Goal: Communication & Community: Answer question/provide support

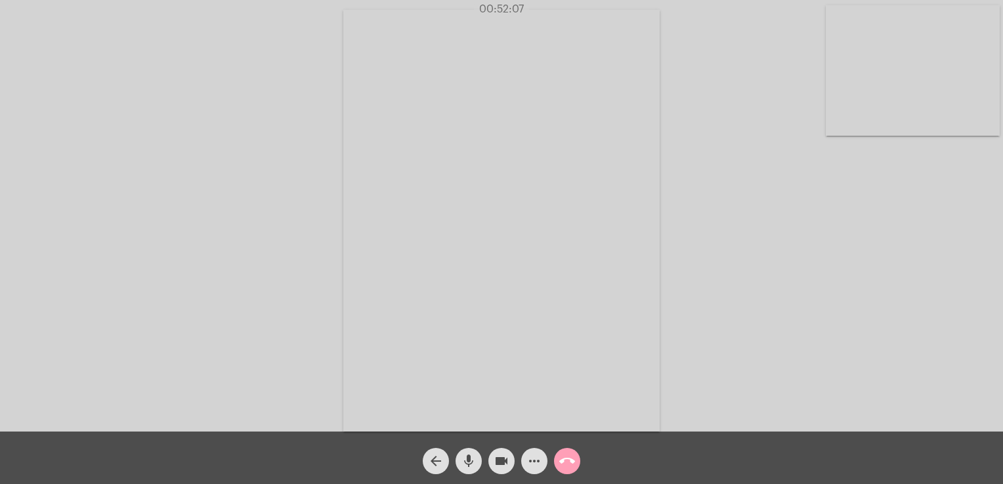
click at [566, 450] on span "call_end" at bounding box center [567, 461] width 16 height 26
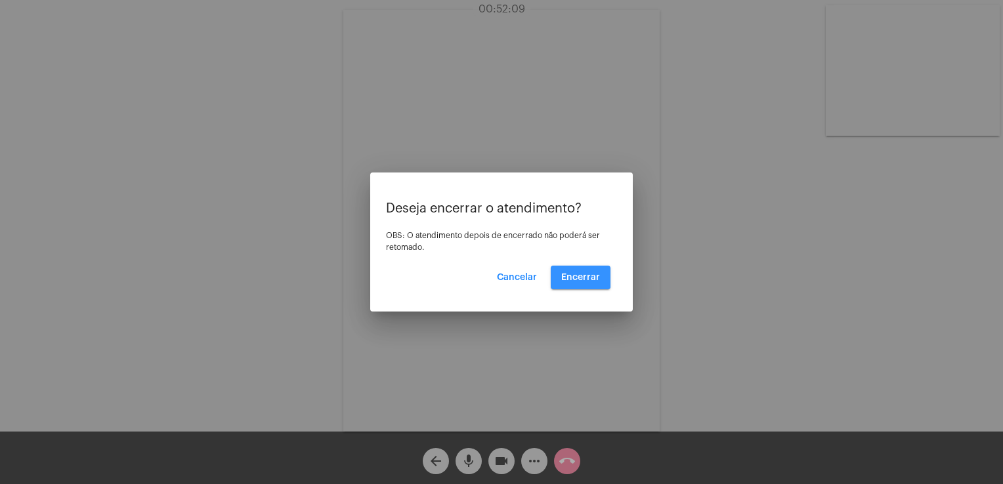
click at [580, 270] on button "Encerrar" at bounding box center [581, 278] width 60 height 24
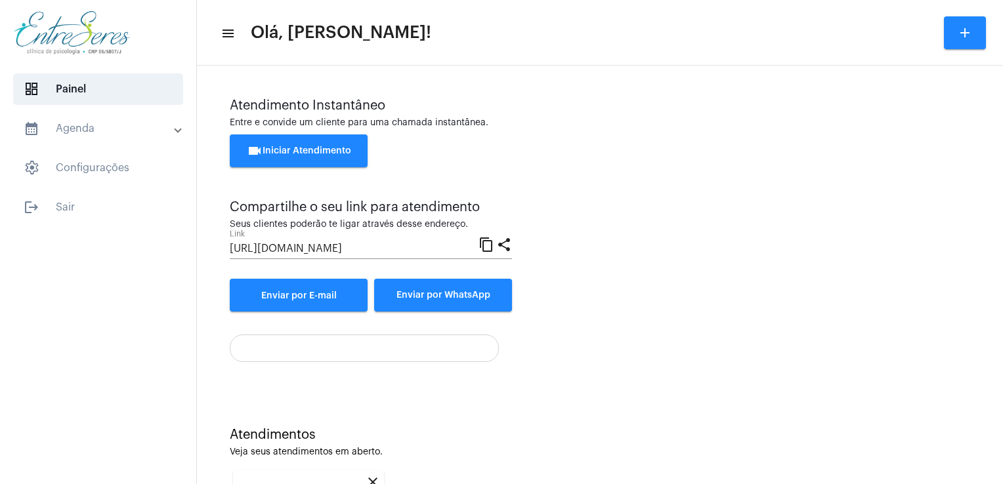
scroll to position [175, 0]
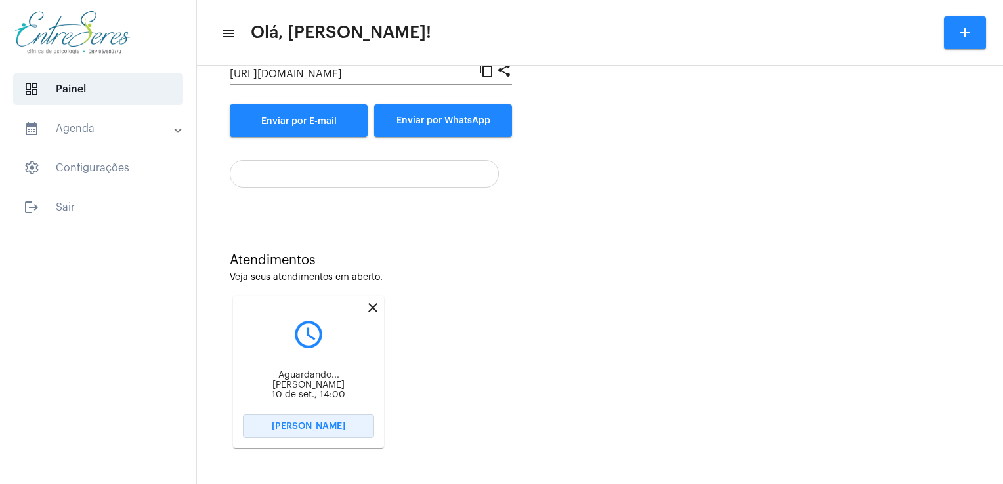
click at [273, 435] on button "Abrir Chamada" at bounding box center [308, 427] width 131 height 24
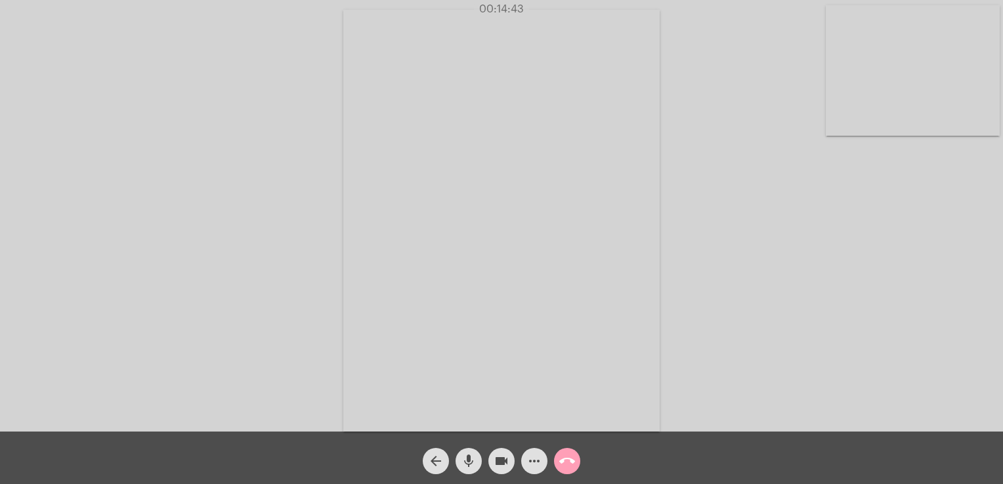
click at [563, 454] on mat-icon "call_end" at bounding box center [567, 462] width 16 height 16
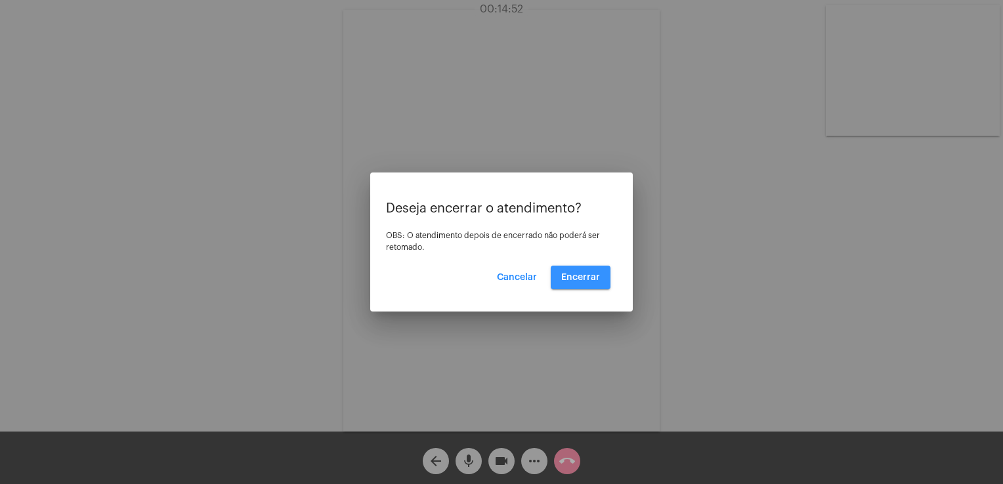
click at [588, 280] on span "Encerrar" at bounding box center [580, 277] width 39 height 9
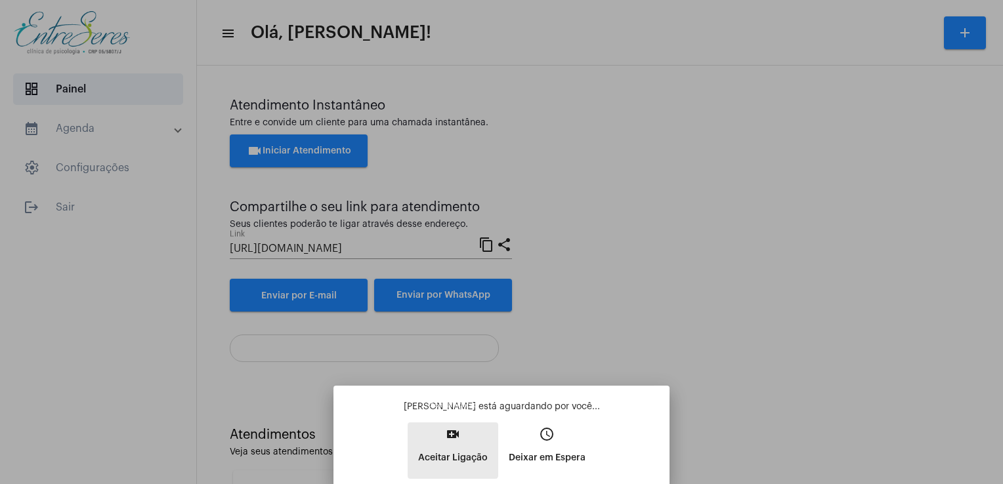
click at [448, 450] on p "Aceitar Ligação" at bounding box center [453, 458] width 70 height 24
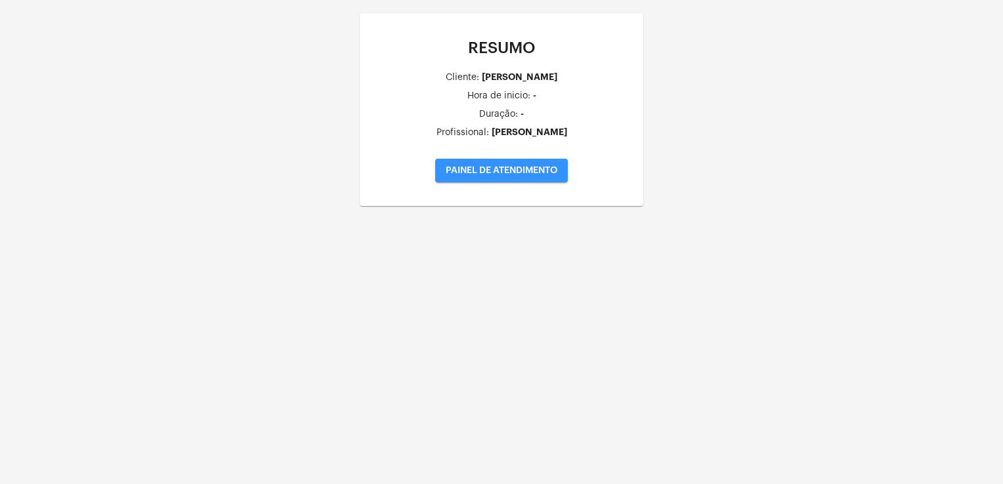
click at [457, 177] on button "PAINEL DE ATENDIMENTO" at bounding box center [501, 171] width 133 height 24
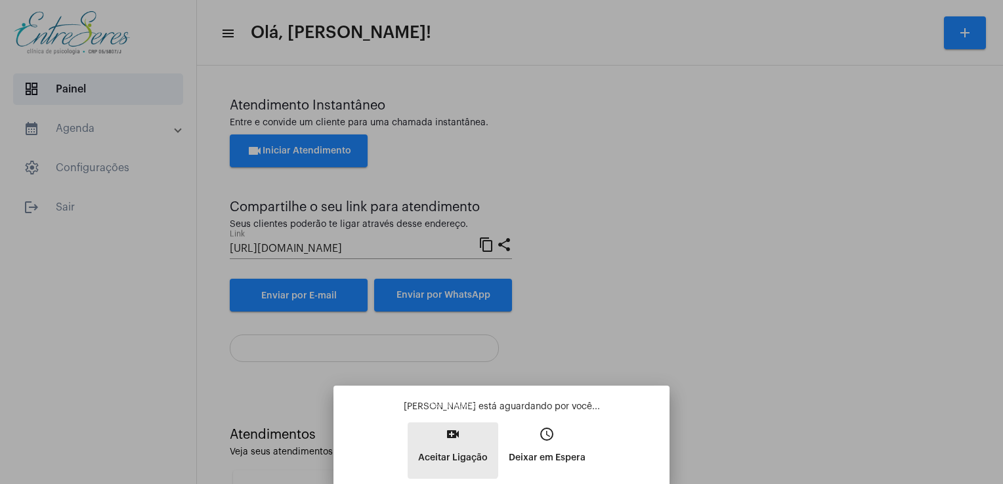
click at [444, 446] on p "Aceitar Ligação" at bounding box center [453, 458] width 70 height 24
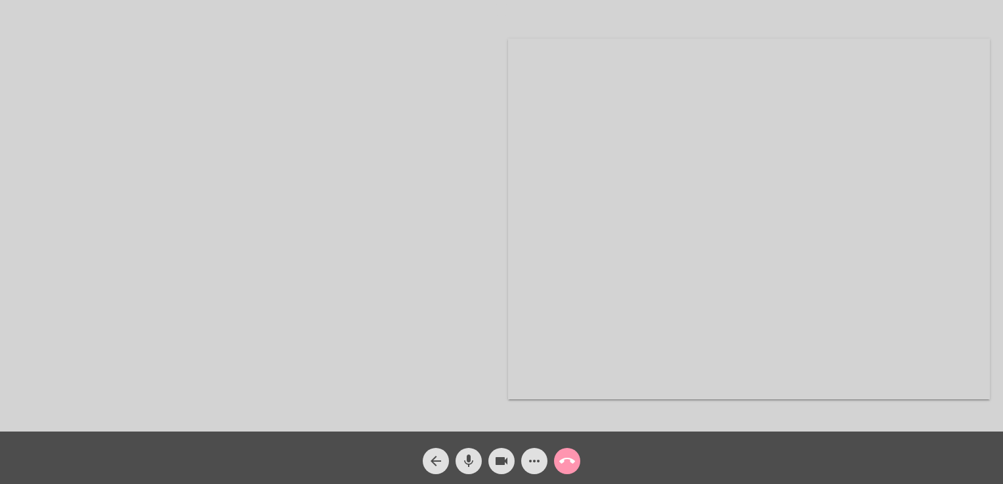
click at [580, 461] on div "call_end" at bounding box center [567, 458] width 33 height 33
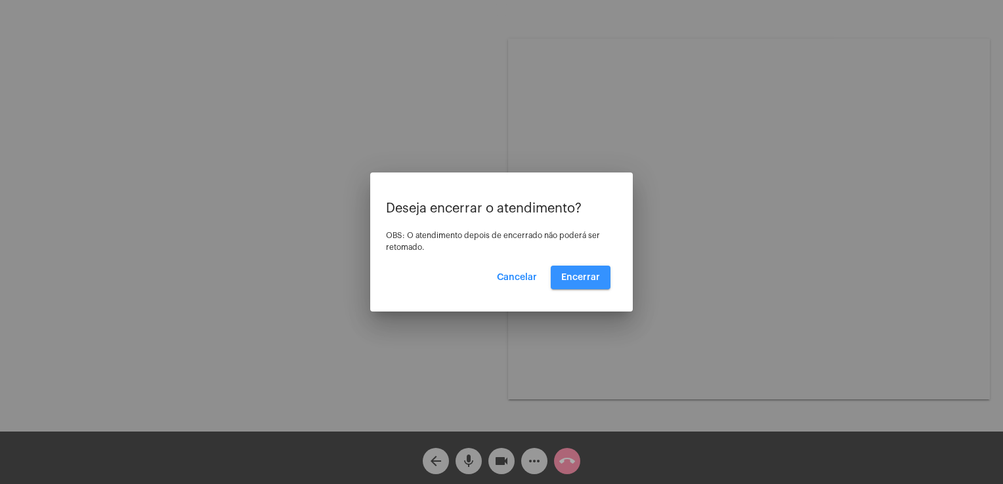
click at [576, 288] on button "Encerrar" at bounding box center [581, 278] width 60 height 24
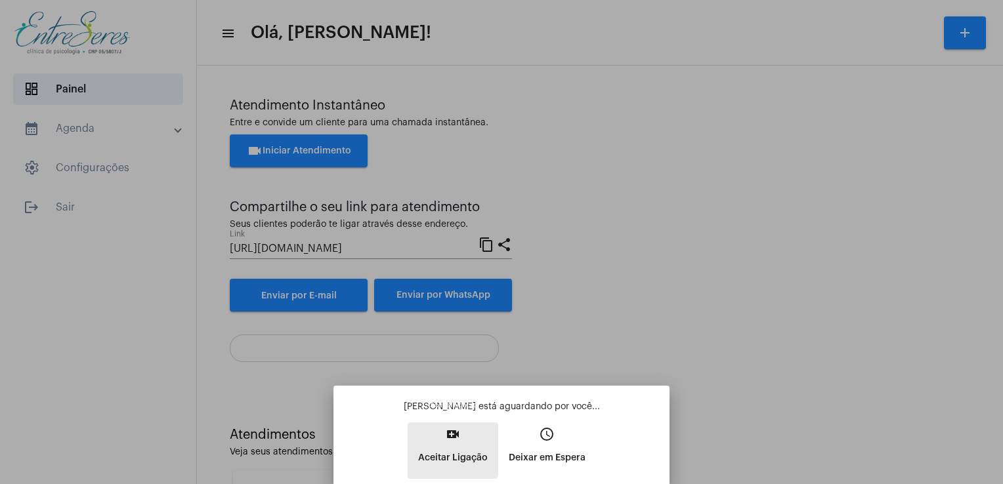
click at [449, 448] on p "Aceitar Ligação" at bounding box center [453, 458] width 70 height 24
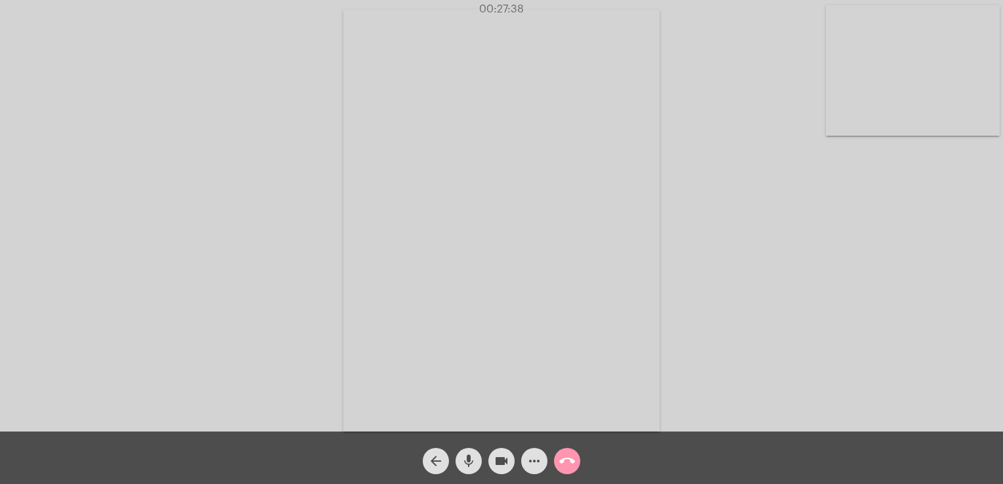
click at [562, 460] on mat-icon "call_end" at bounding box center [567, 462] width 16 height 16
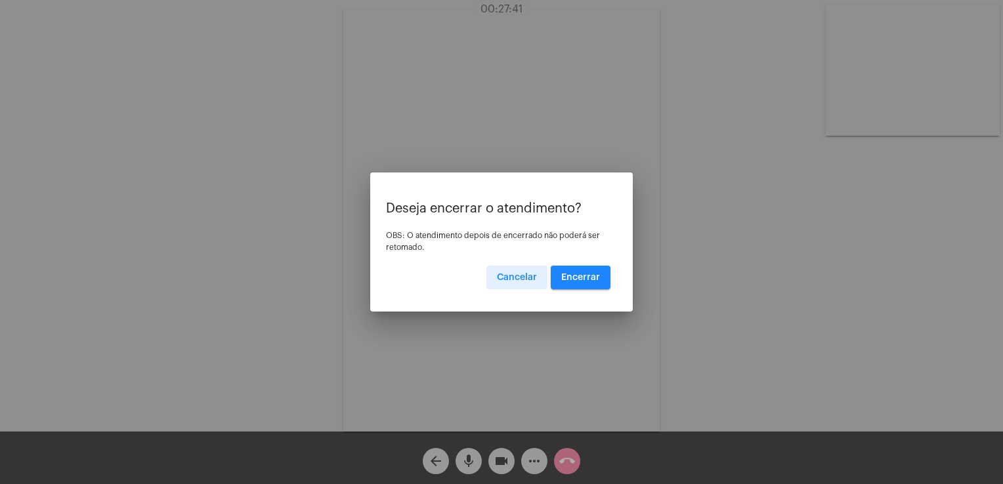
click at [599, 282] on span "Encerrar" at bounding box center [580, 277] width 39 height 9
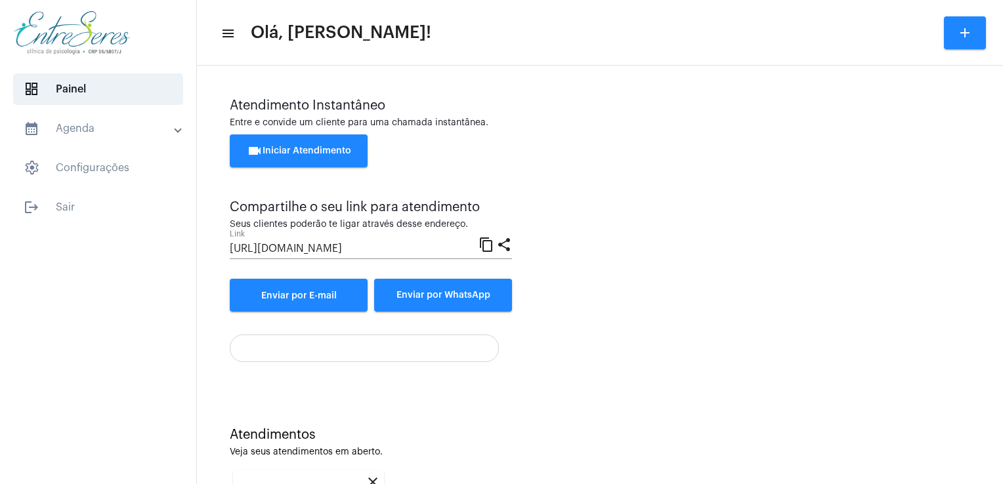
scroll to position [175, 0]
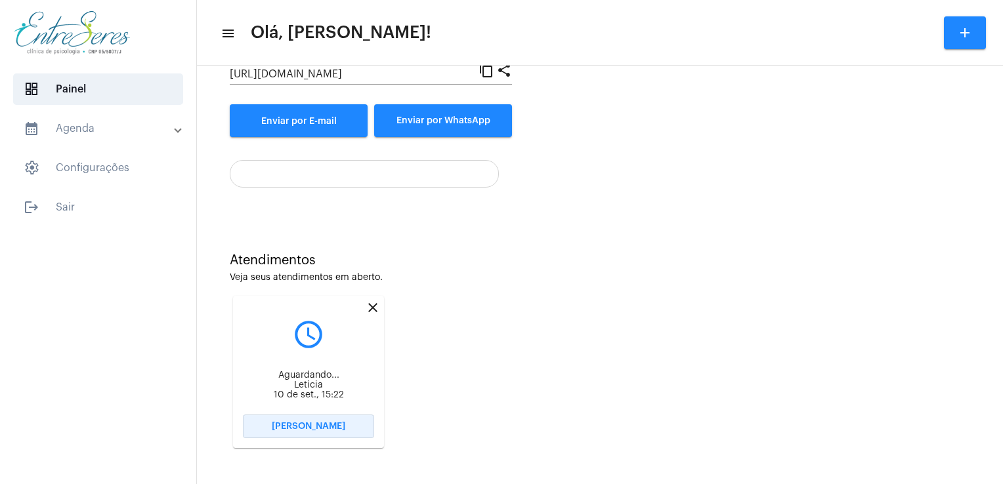
click at [281, 432] on button "[PERSON_NAME]" at bounding box center [308, 427] width 131 height 24
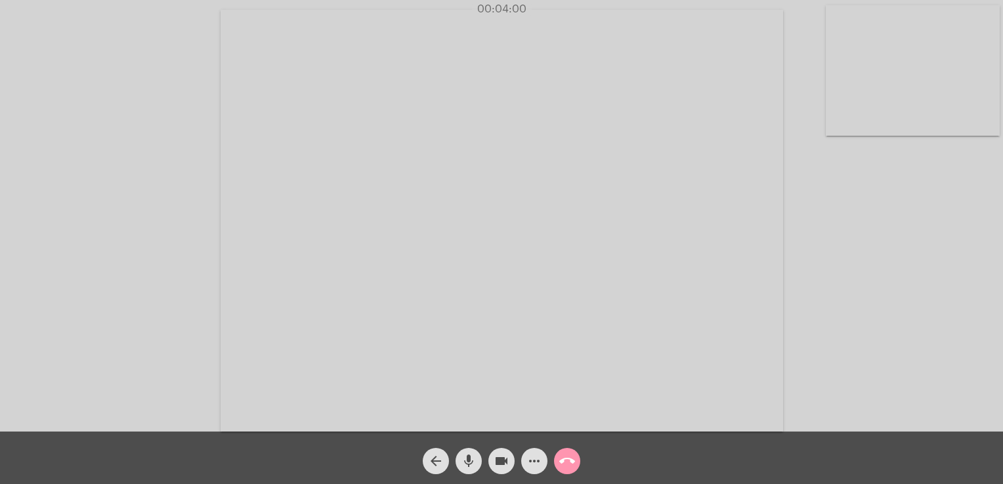
click at [670, 426] on video at bounding box center [502, 221] width 563 height 422
click at [670, 426] on div "Acessando Câmera e Microfone..." at bounding box center [749, 219] width 482 height 429
click at [371, 256] on video at bounding box center [254, 219] width 482 height 361
